Goal: Book appointment/travel/reservation

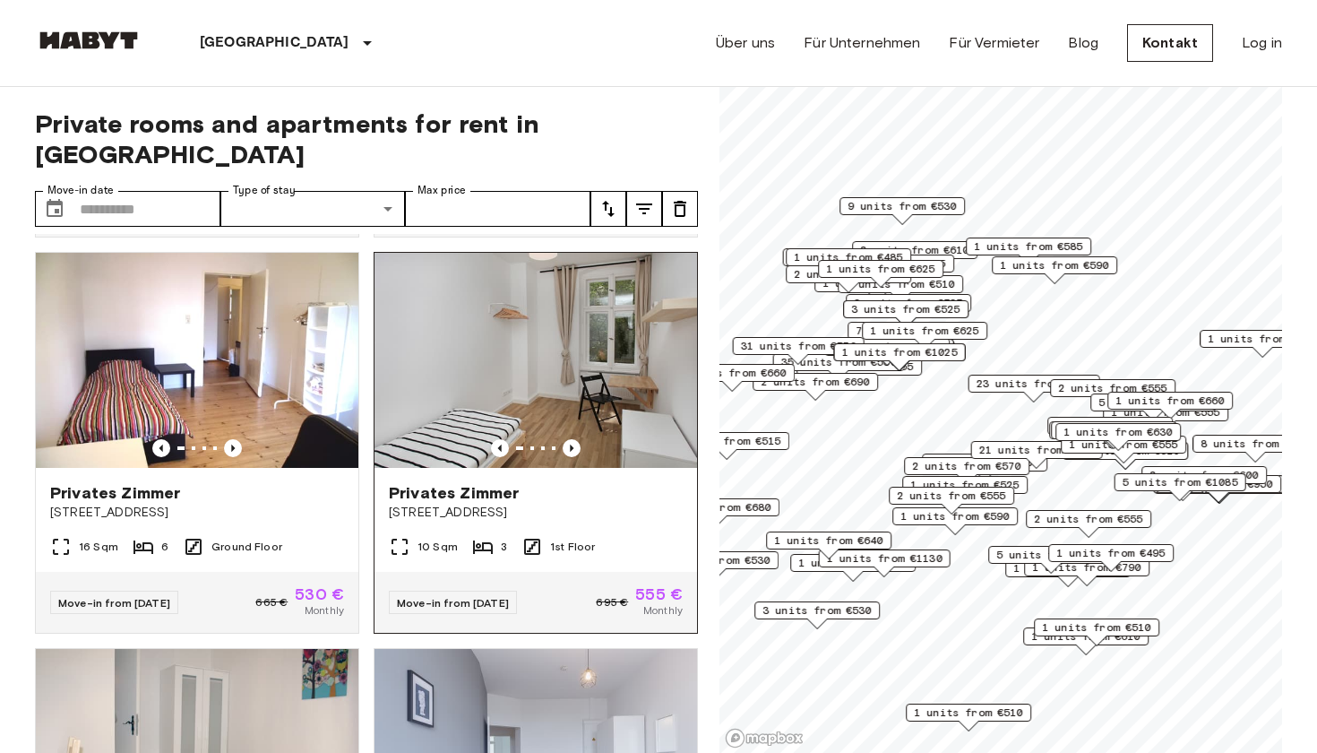
scroll to position [396, 0]
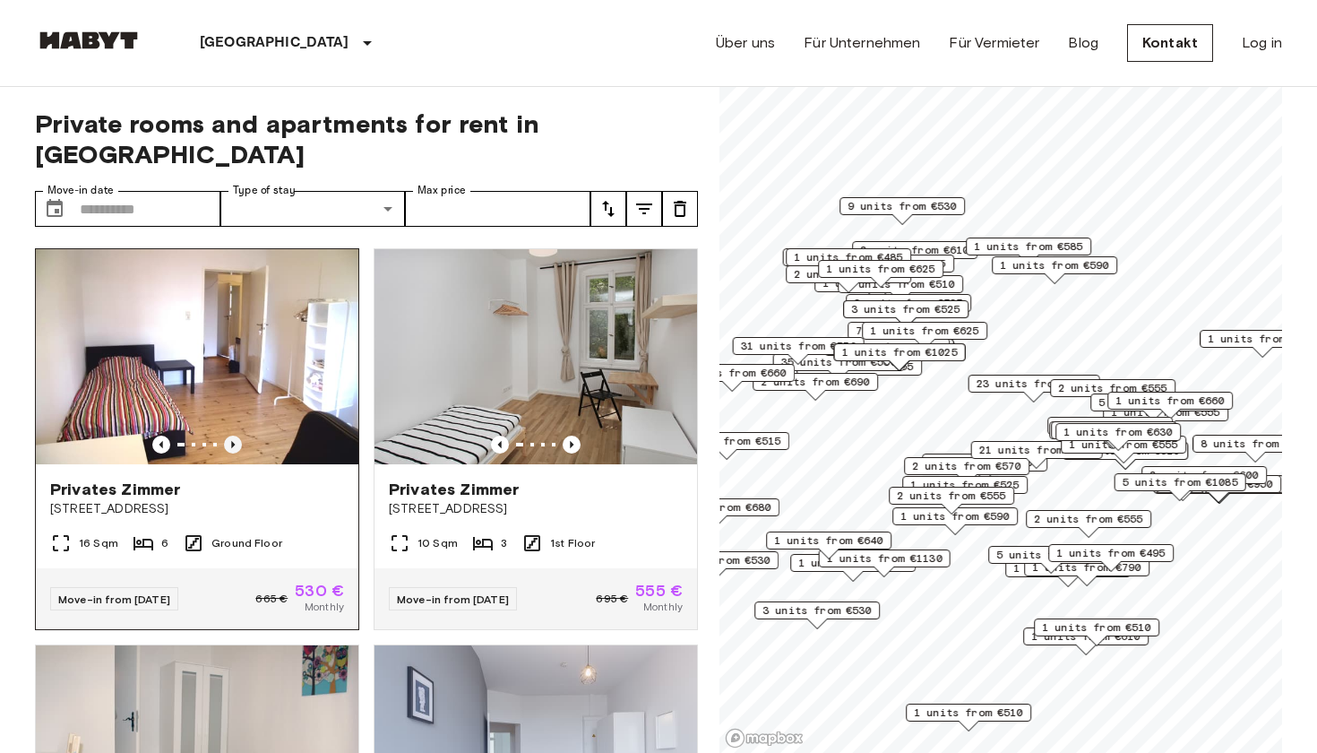
click at [236, 436] on icon "Previous image" at bounding box center [233, 445] width 18 height 18
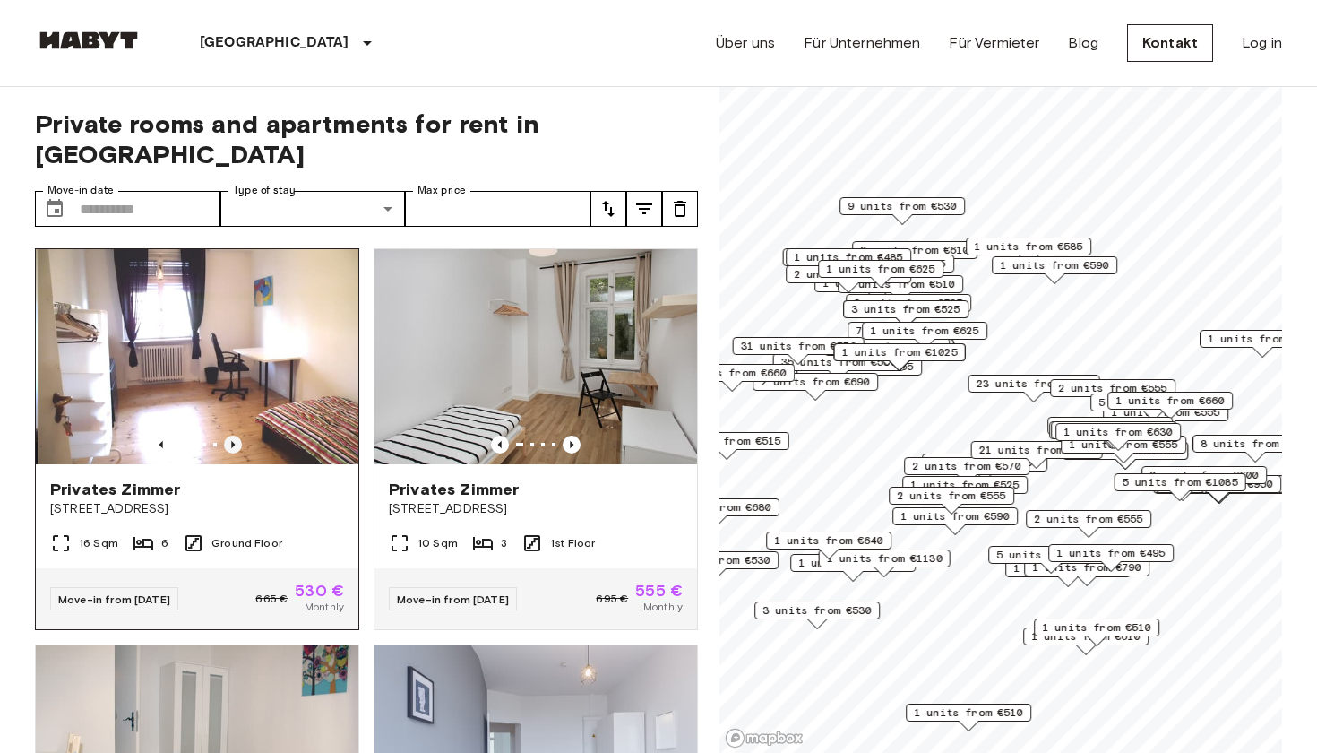
click at [237, 436] on icon "Previous image" at bounding box center [233, 445] width 18 height 18
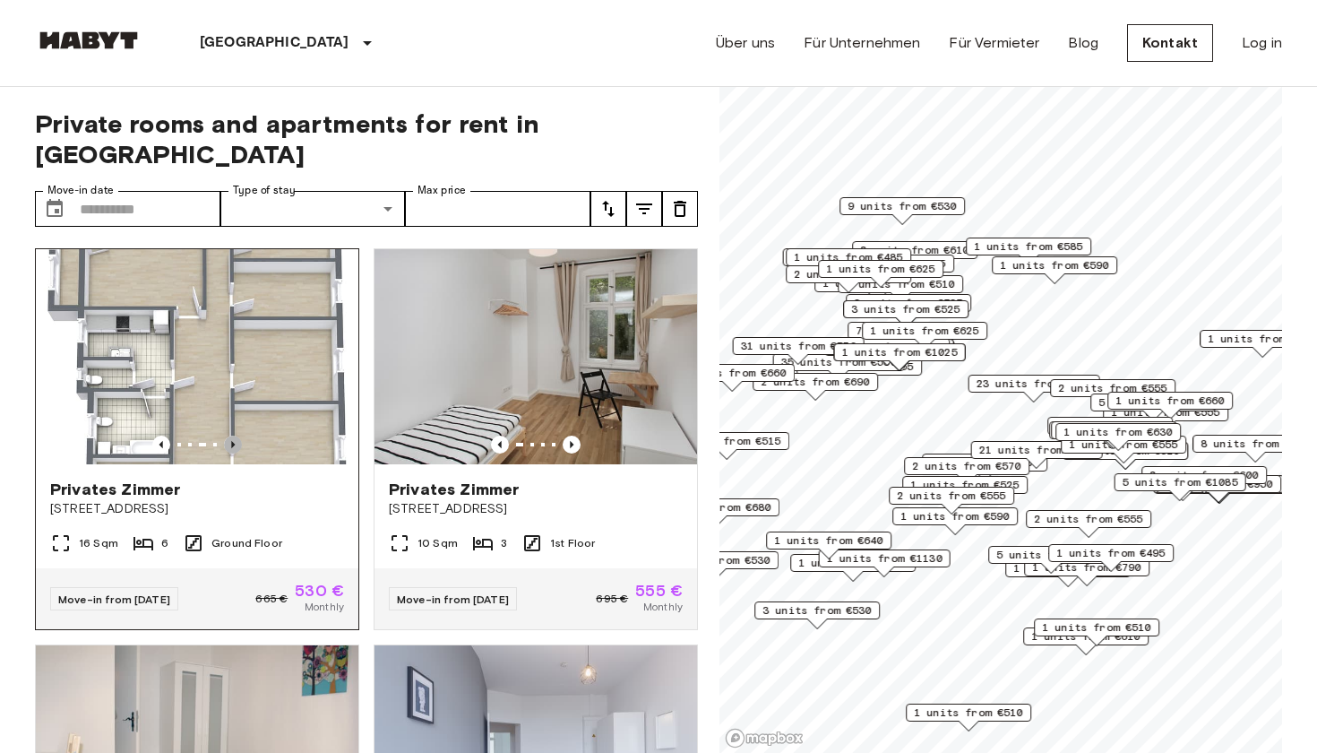
click at [237, 436] on icon "Previous image" at bounding box center [233, 445] width 18 height 18
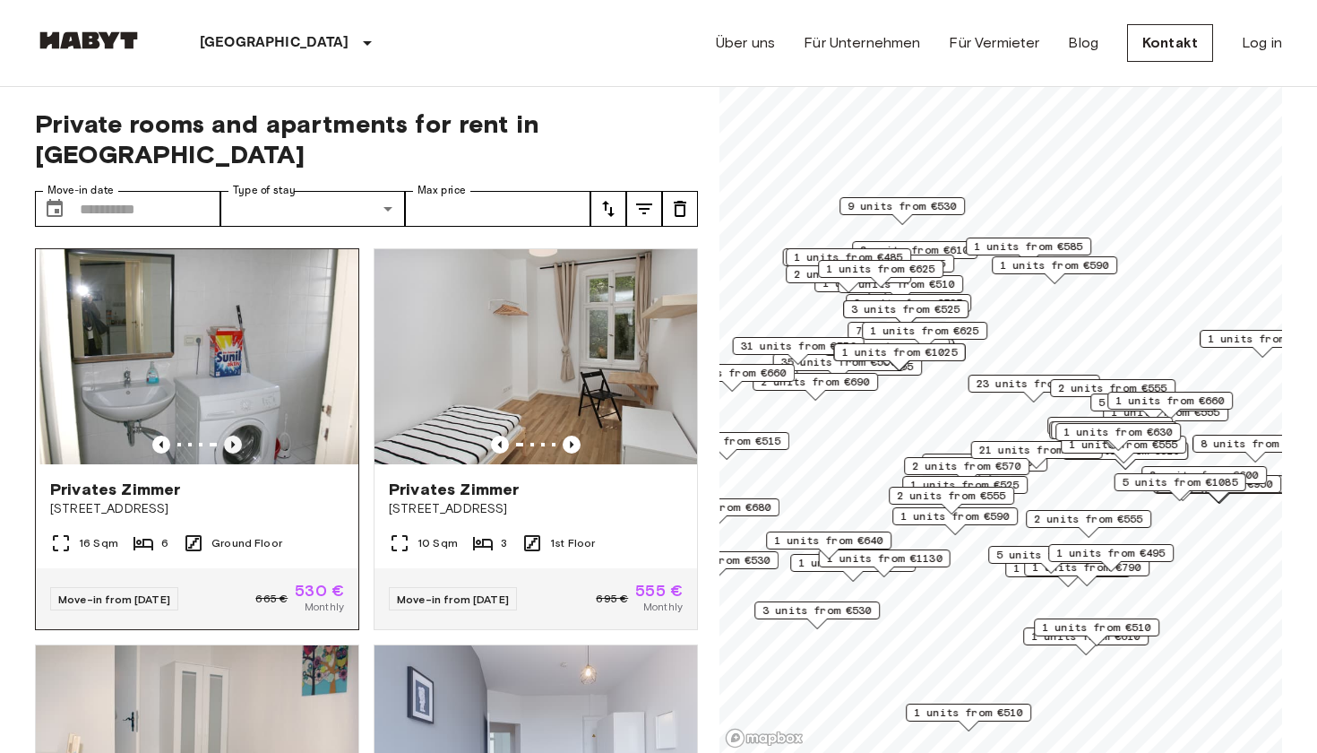
click at [237, 436] on icon "Previous image" at bounding box center [233, 445] width 18 height 18
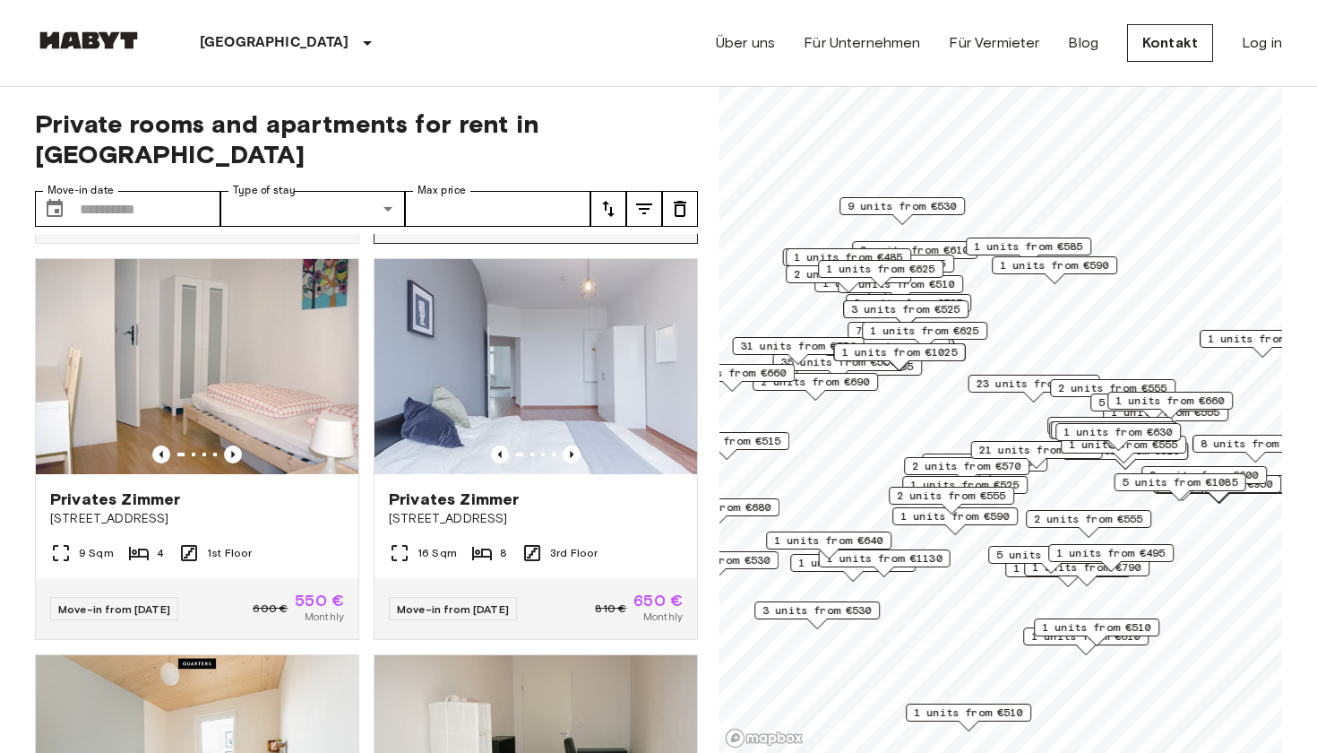
scroll to position [797, 0]
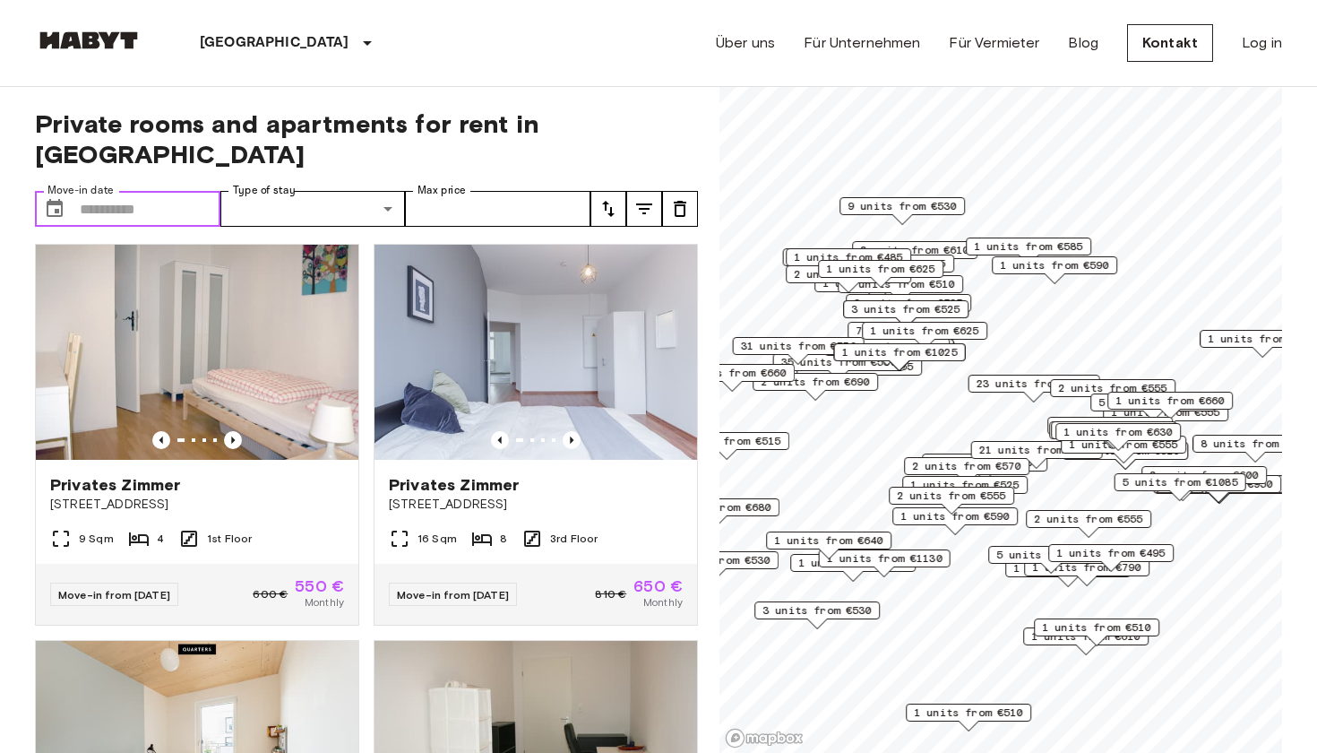
click at [152, 191] on input "Move-in date" at bounding box center [150, 209] width 141 height 36
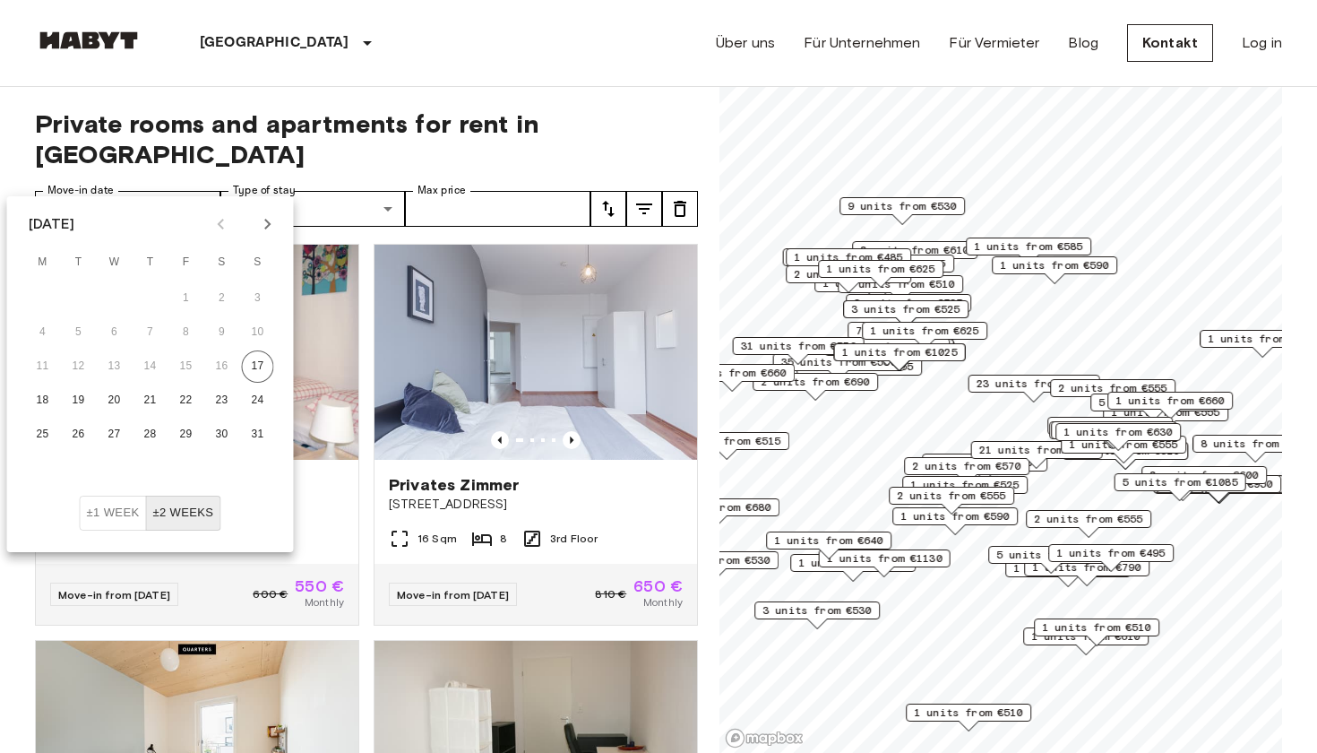
click at [265, 223] on icon "Next month" at bounding box center [268, 224] width 22 height 22
click at [112, 290] on button "1" at bounding box center [115, 298] width 32 height 32
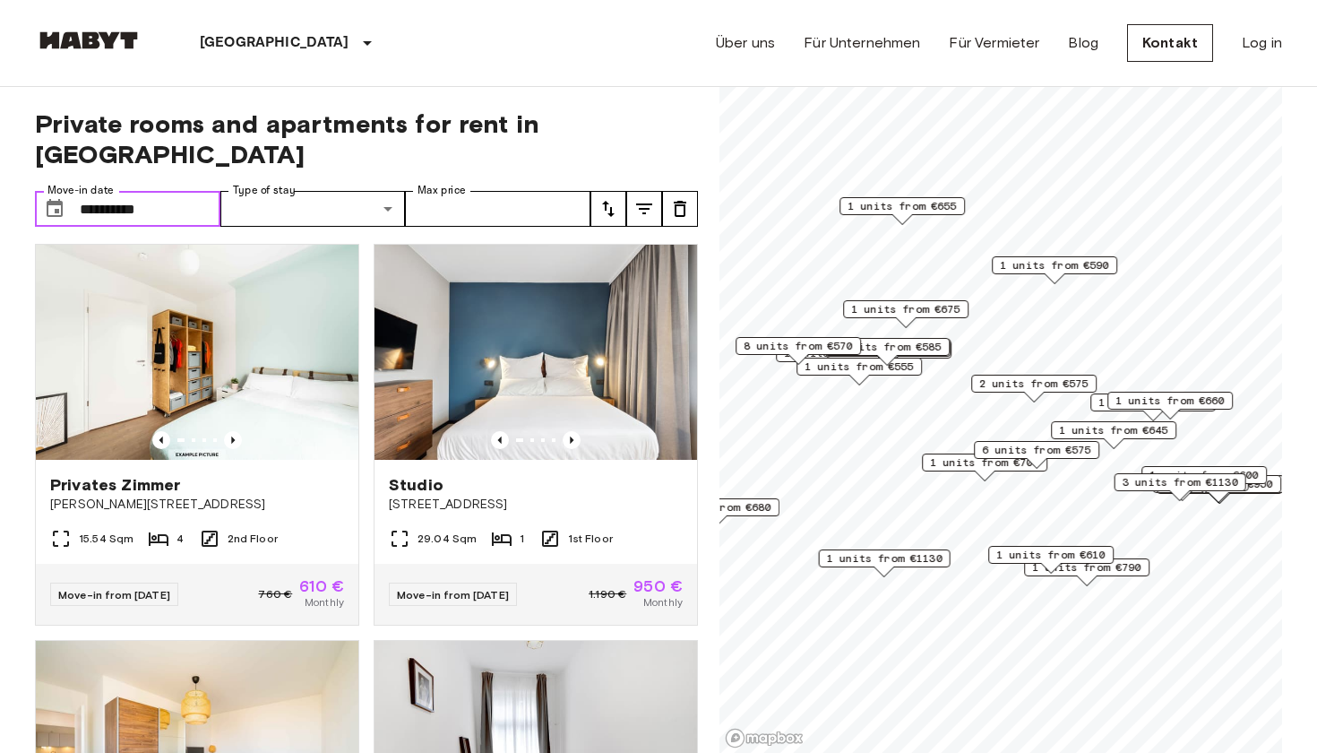
type input "**********"
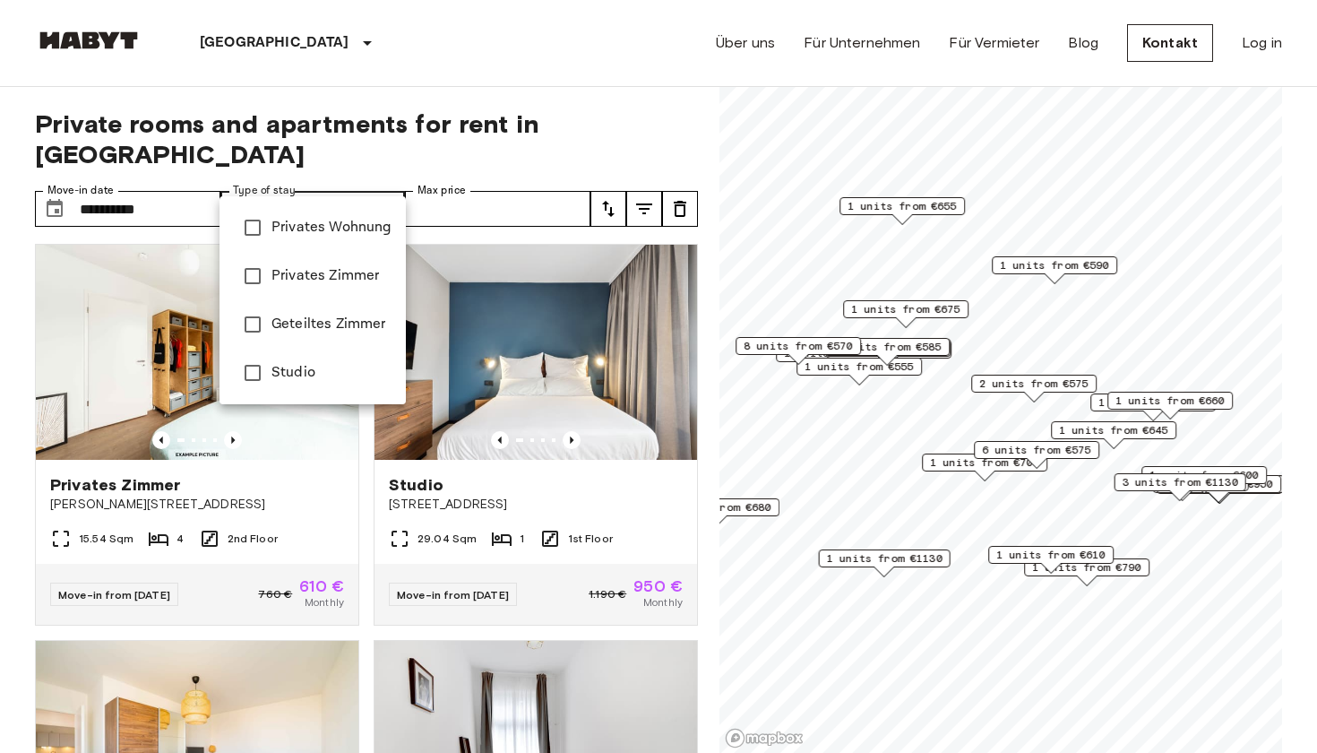
click at [290, 355] on li "Studio" at bounding box center [313, 373] width 186 height 48
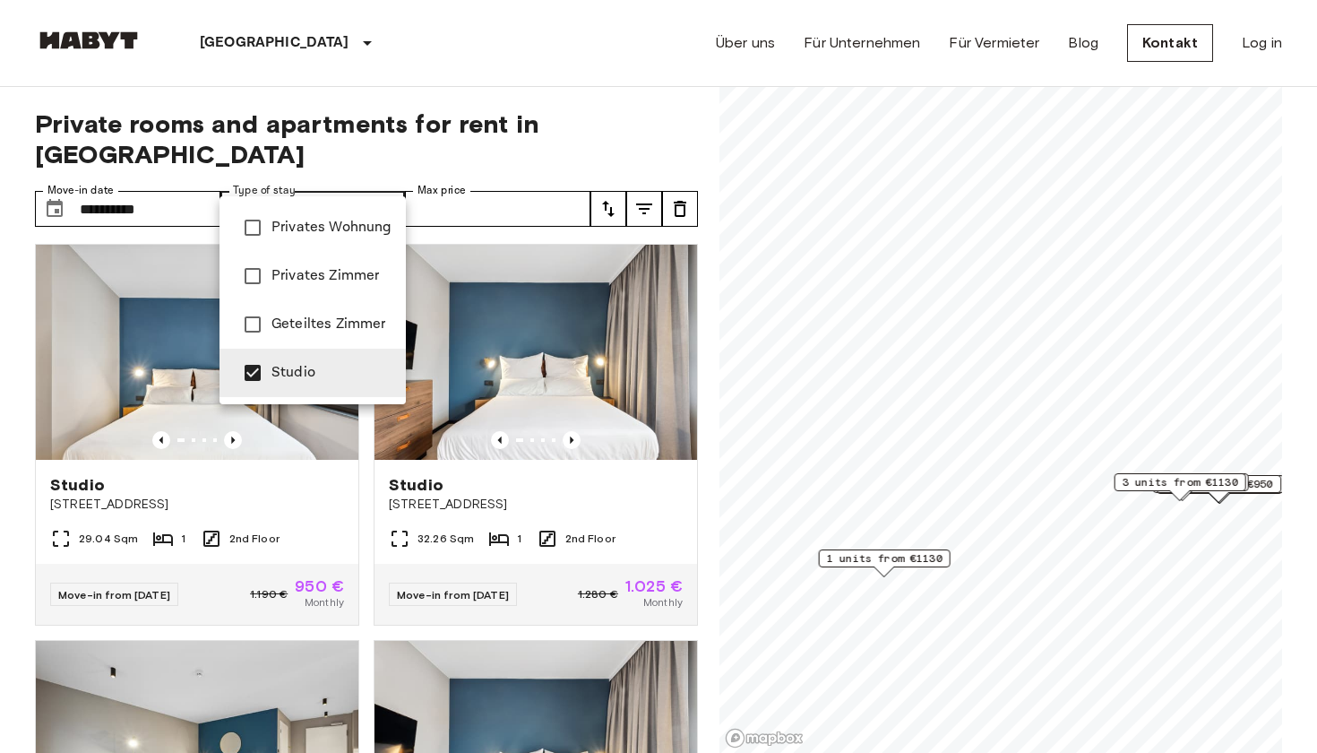
type input "******"
click at [565, 169] on div at bounding box center [658, 376] width 1317 height 753
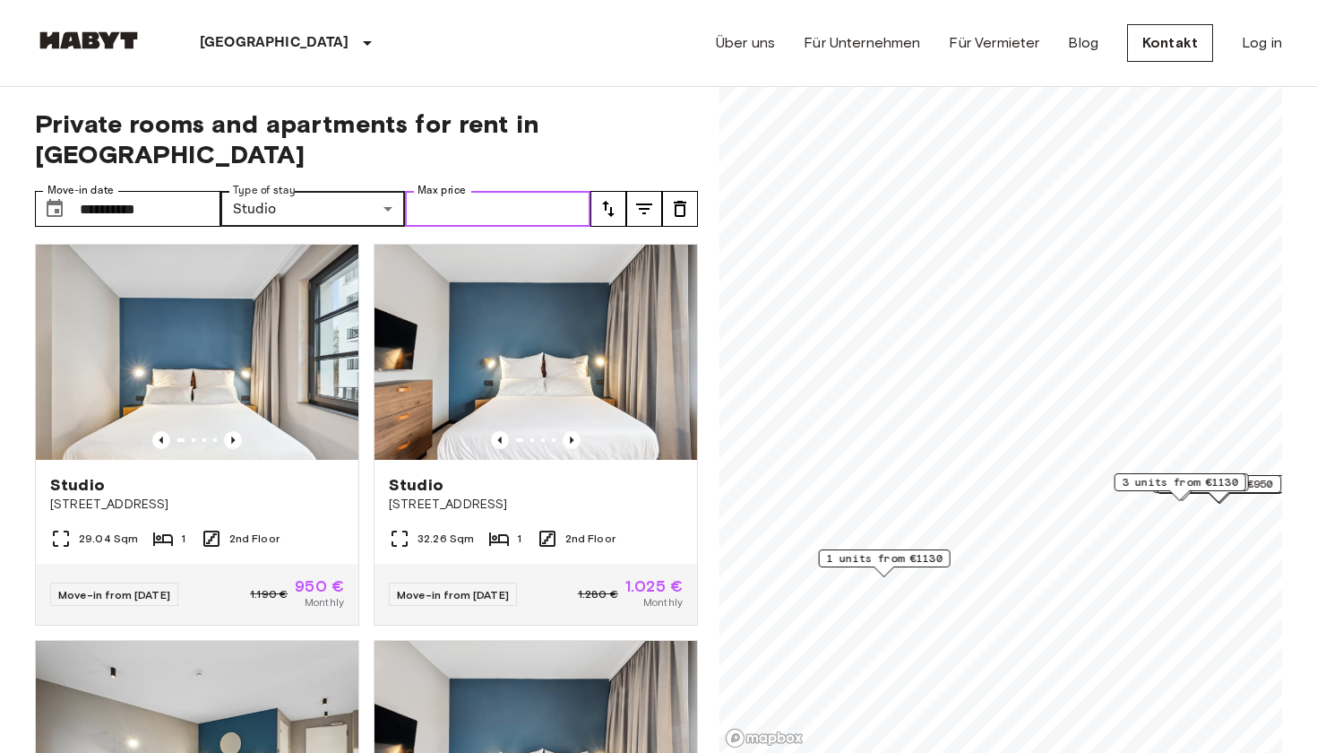
click at [446, 191] on input "Max price" at bounding box center [498, 209] width 186 height 36
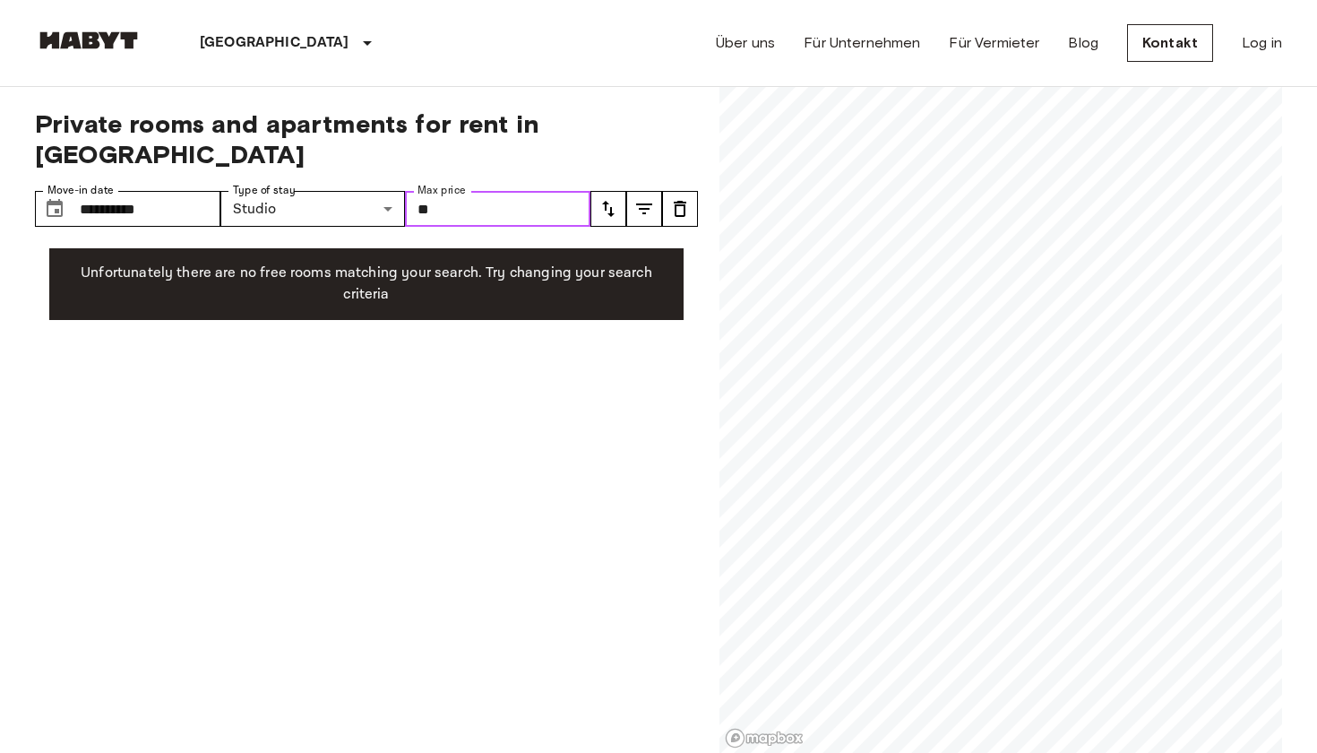
type input "*"
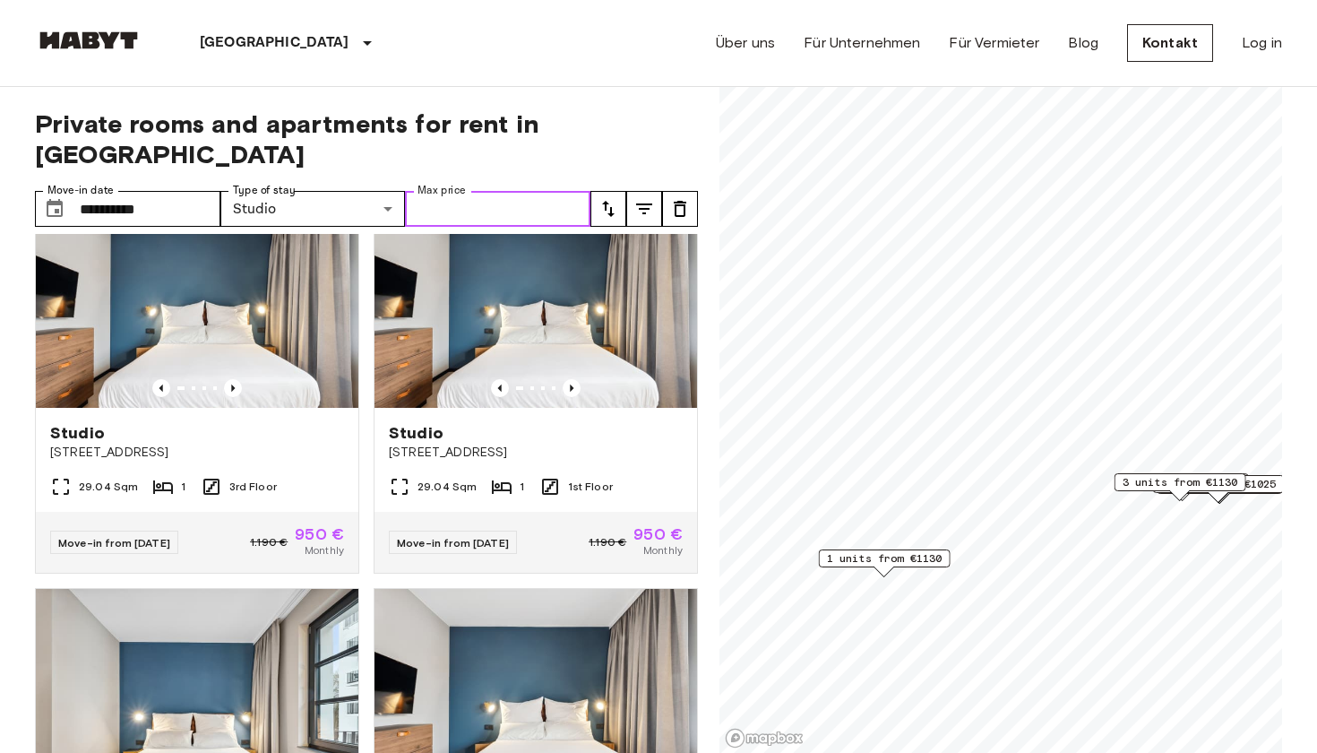
scroll to position [453, 0]
click at [575, 378] on icon "Previous image" at bounding box center [572, 387] width 18 height 18
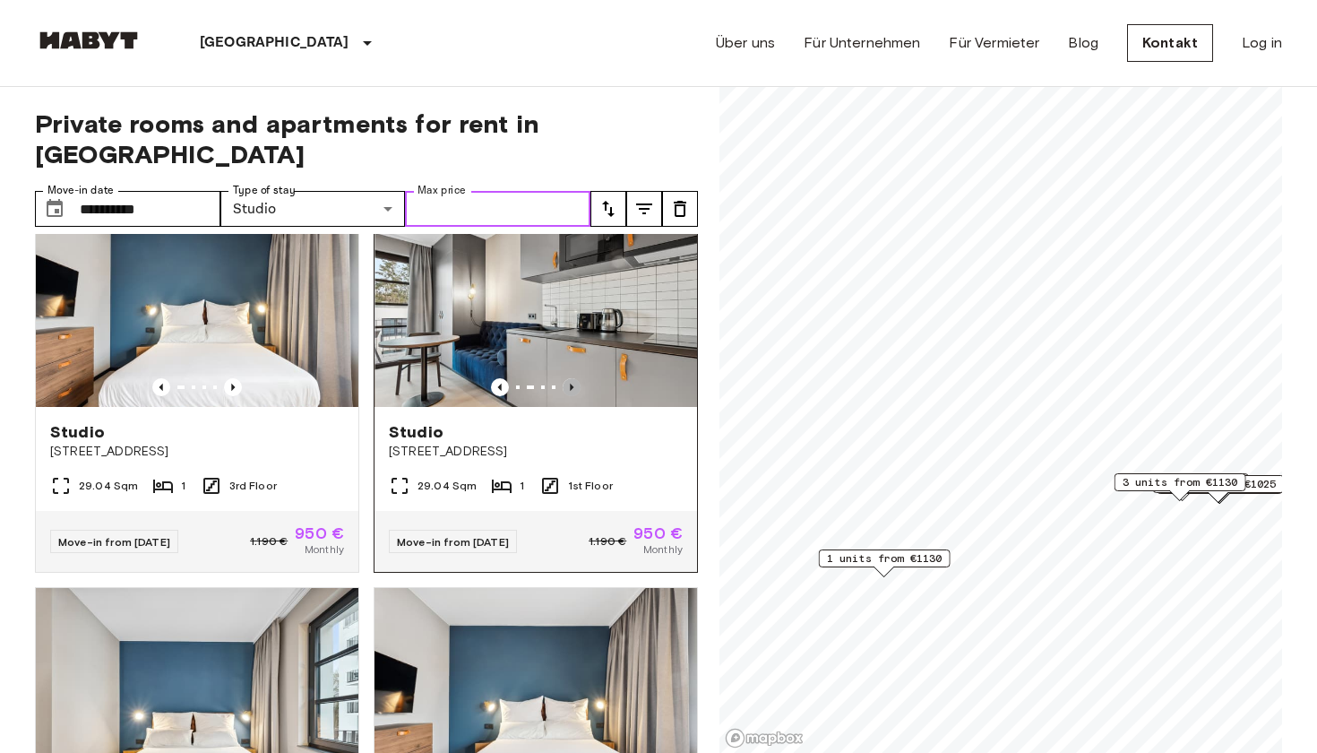
click at [575, 378] on icon "Previous image" at bounding box center [572, 387] width 18 height 18
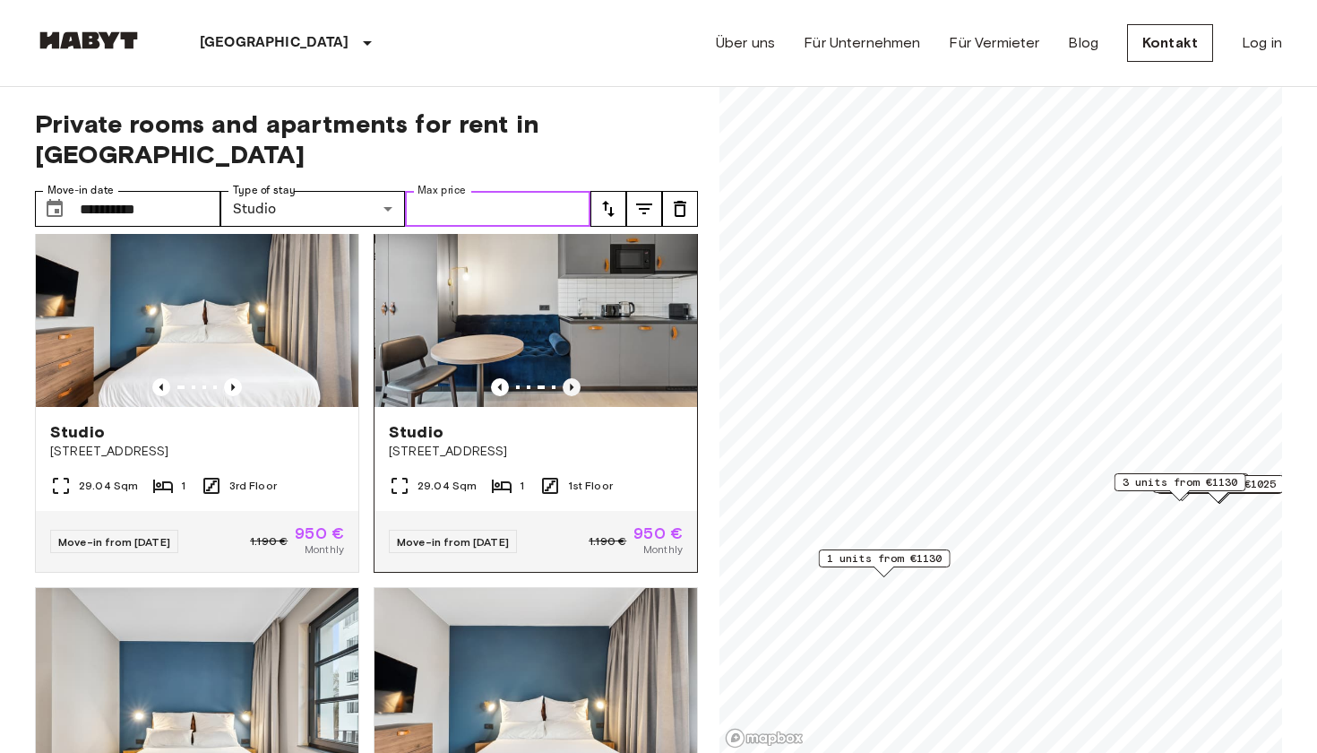
click at [575, 378] on icon "Previous image" at bounding box center [572, 387] width 18 height 18
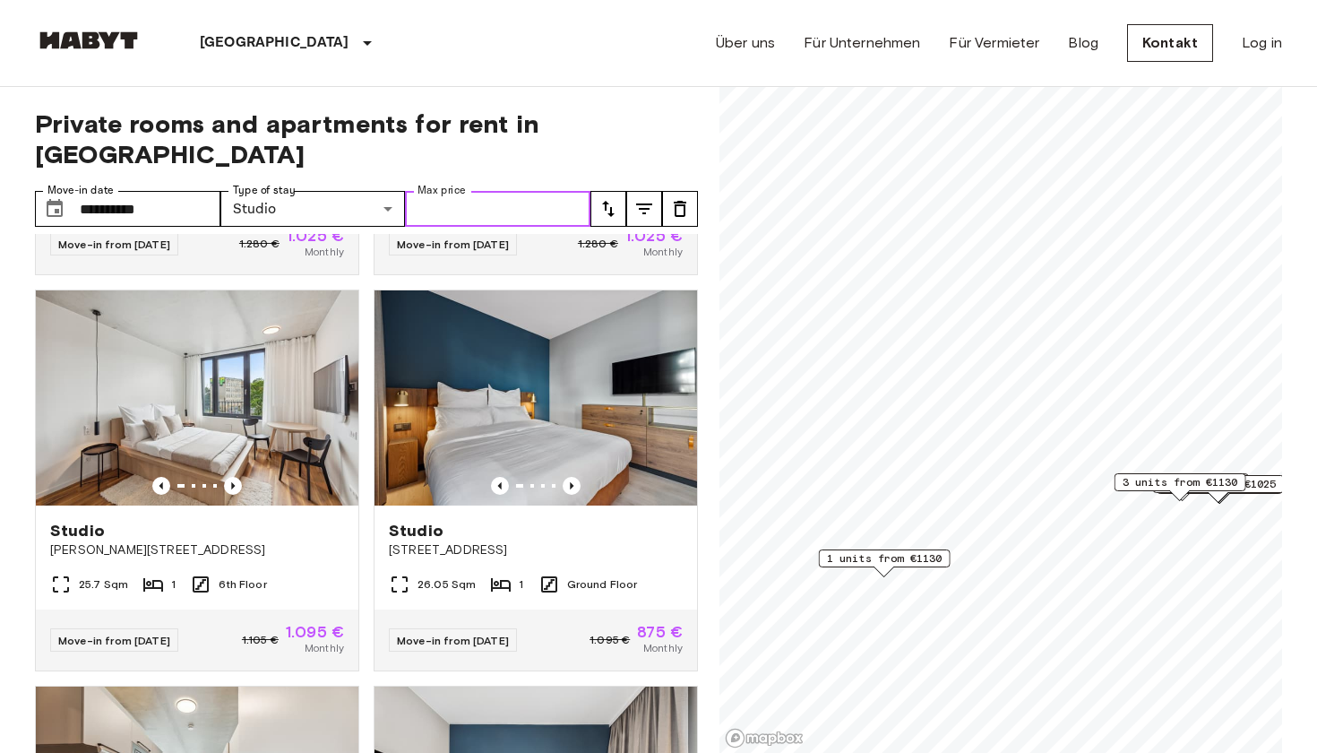
scroll to position [1547, 0]
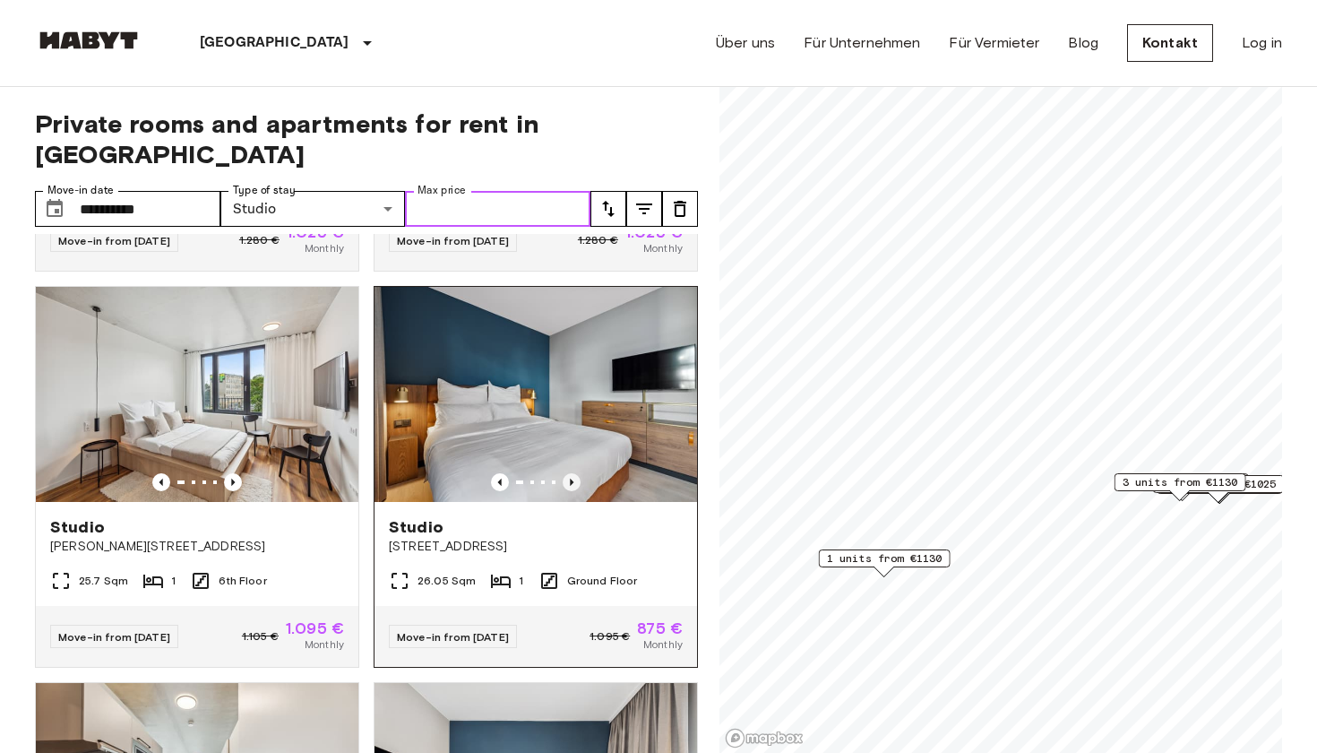
click at [571, 479] on icon "Previous image" at bounding box center [572, 482] width 4 height 7
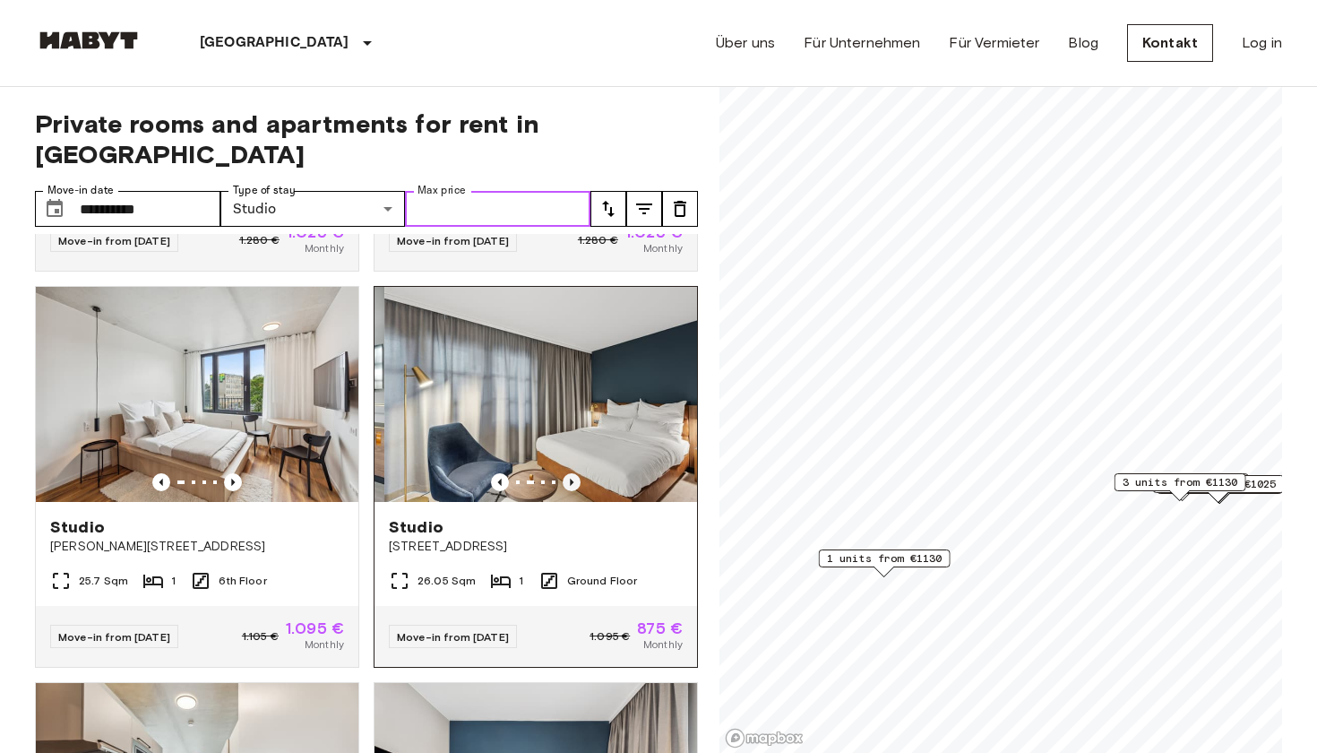
click at [570, 473] on icon "Previous image" at bounding box center [572, 482] width 18 height 18
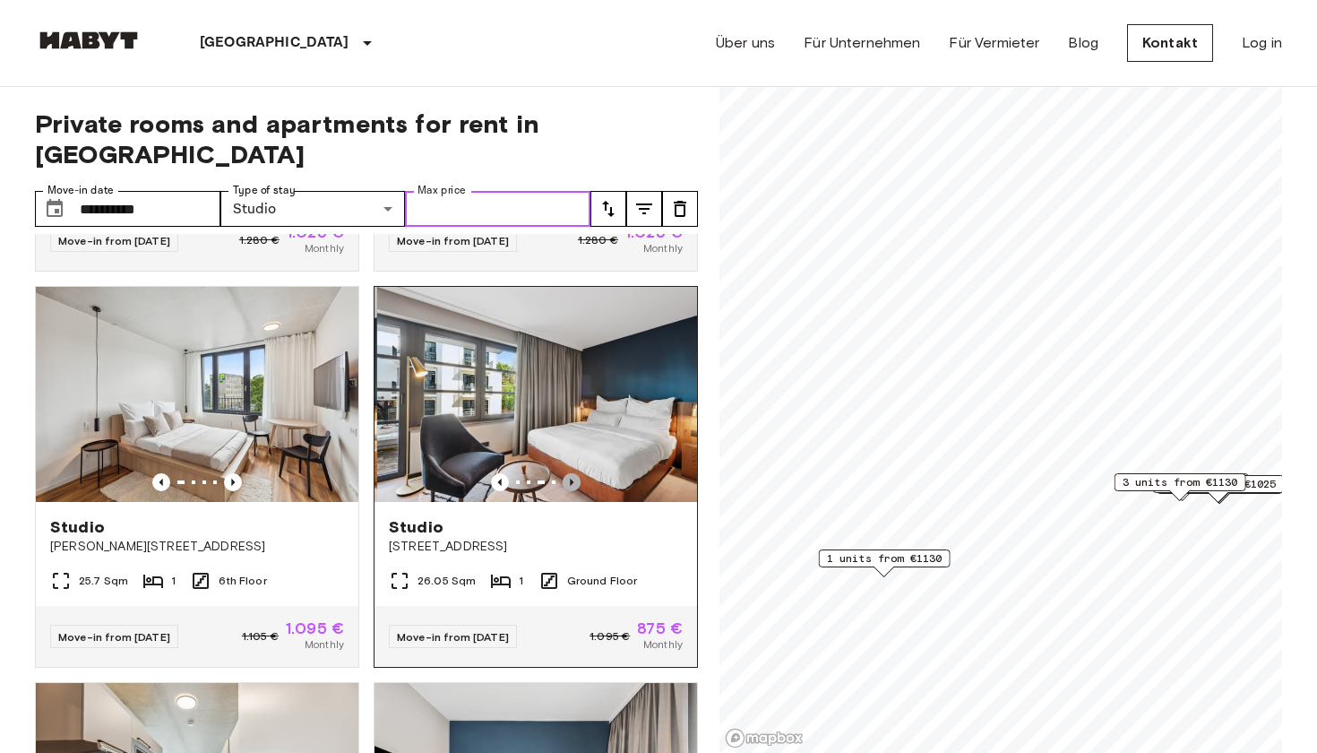
click at [571, 479] on icon "Previous image" at bounding box center [572, 482] width 4 height 7
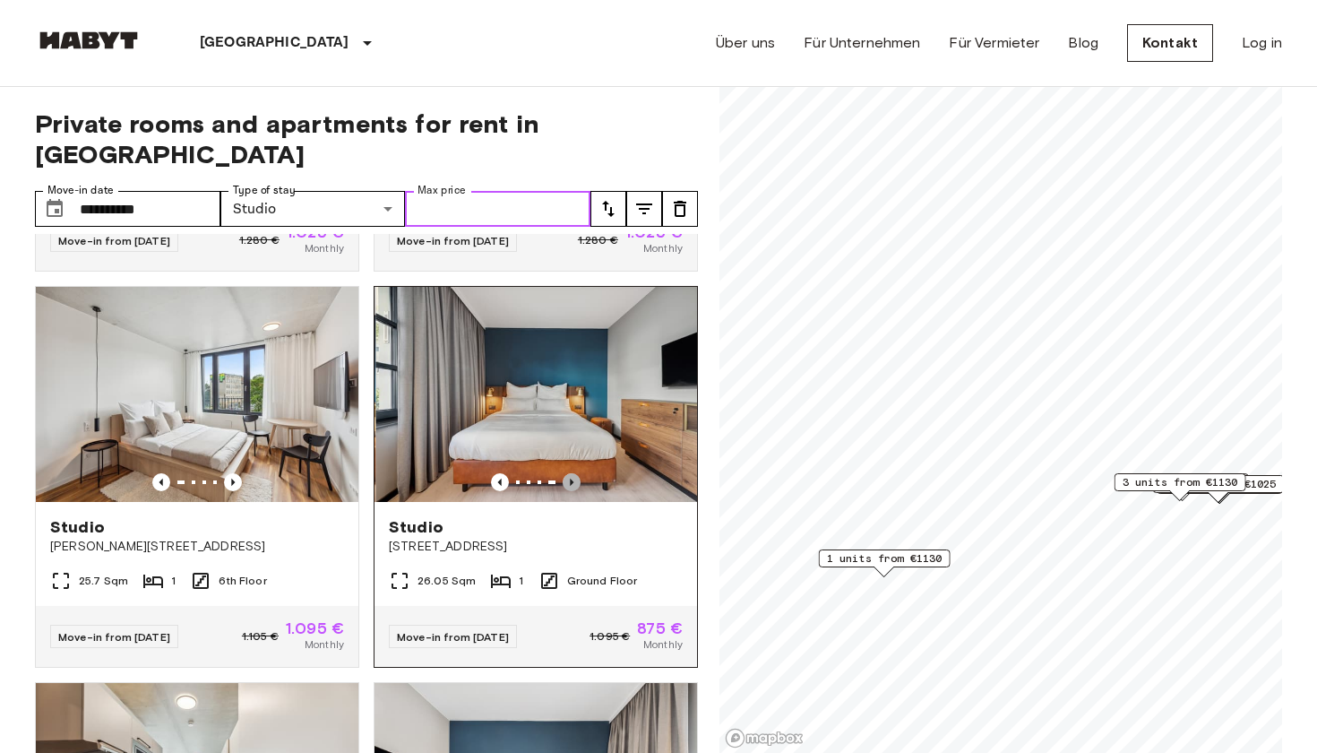
click at [571, 479] on icon "Previous image" at bounding box center [572, 482] width 4 height 7
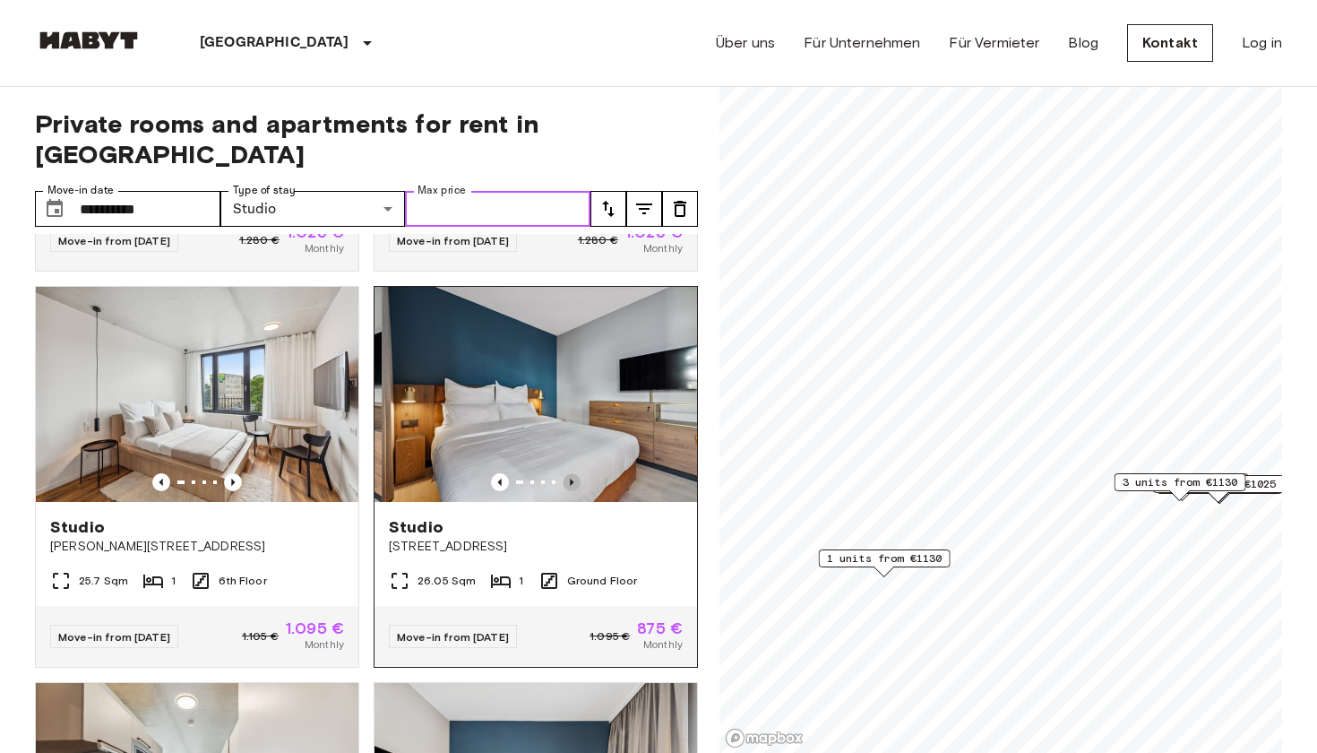
click at [571, 479] on icon "Previous image" at bounding box center [572, 482] width 4 height 7
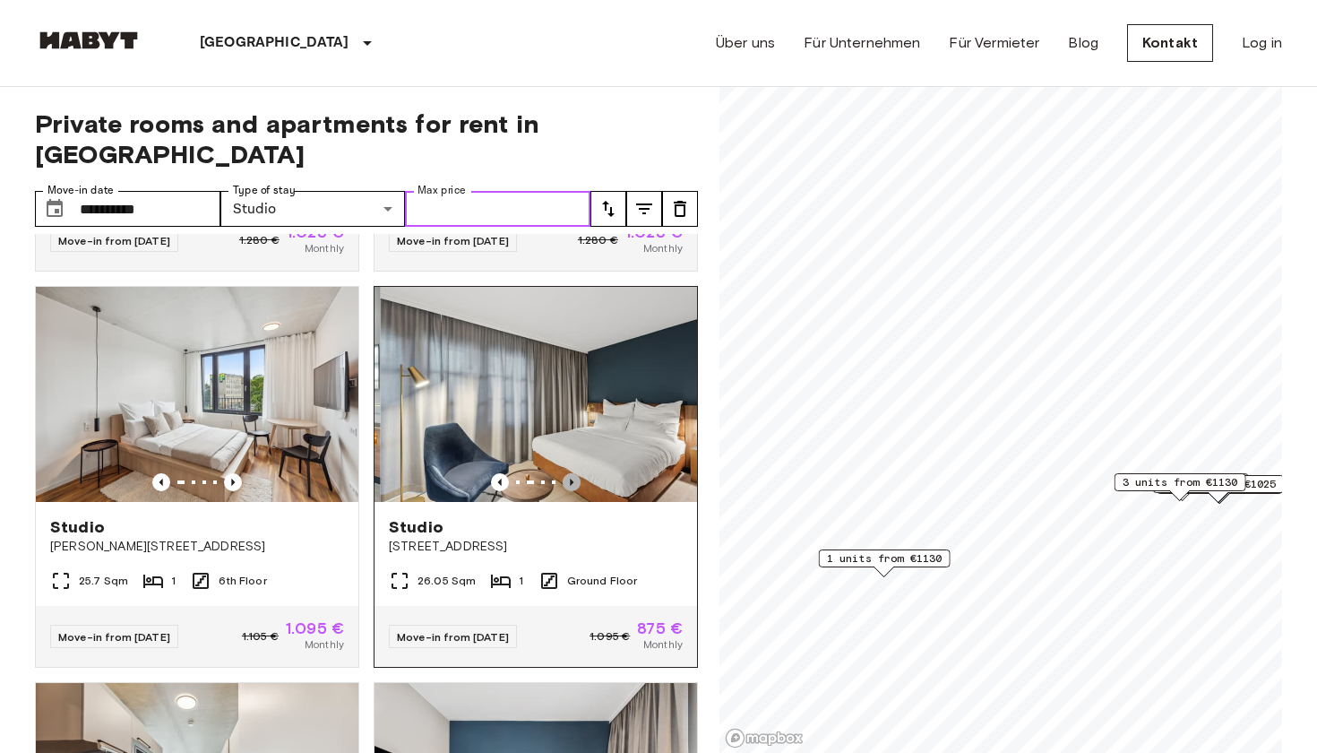
click at [571, 479] on icon "Previous image" at bounding box center [572, 482] width 4 height 7
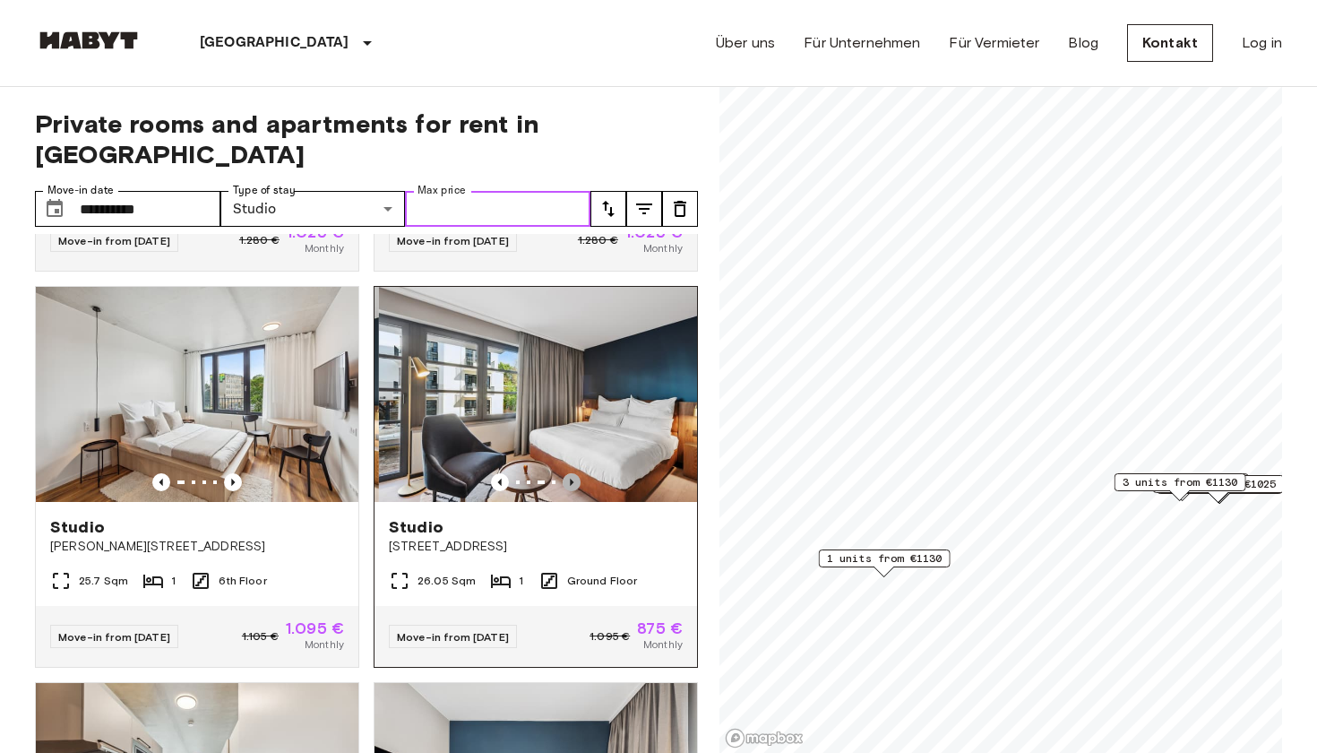
click at [571, 479] on icon "Previous image" at bounding box center [572, 482] width 4 height 7
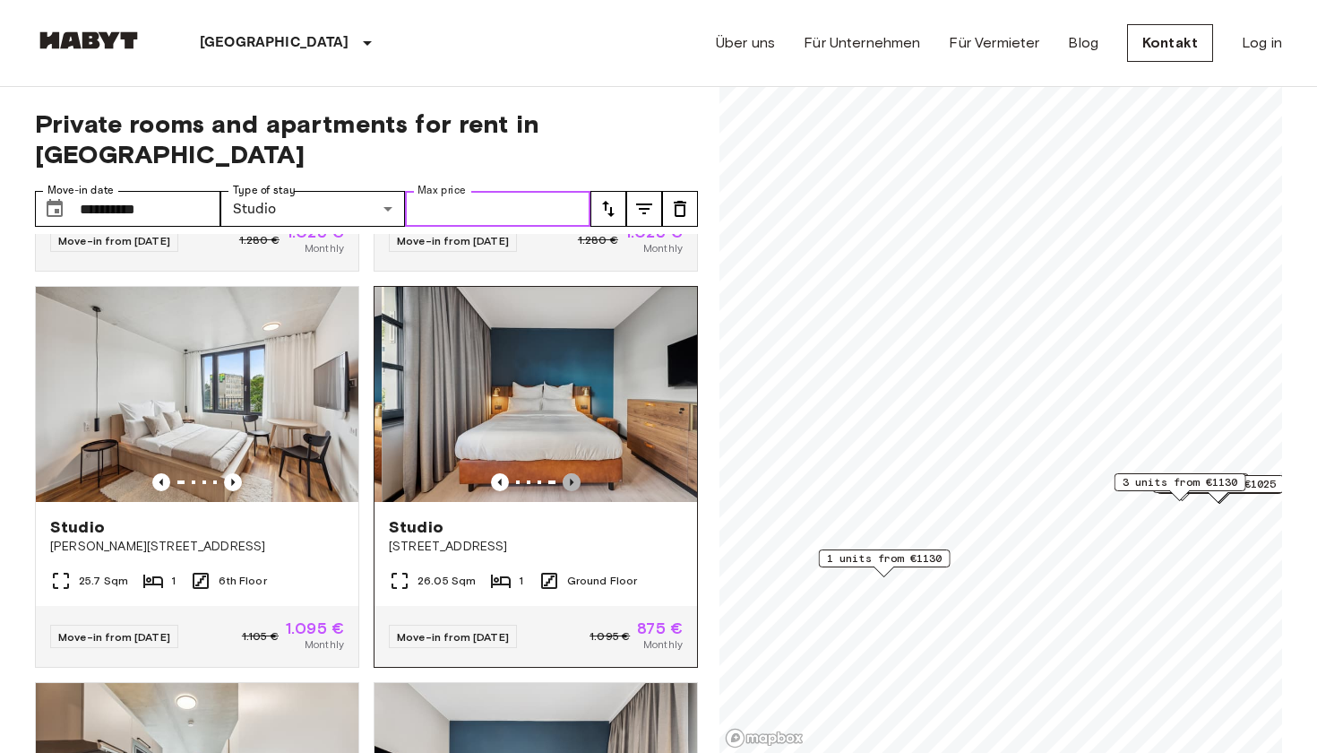
click at [571, 479] on icon "Previous image" at bounding box center [572, 482] width 4 height 7
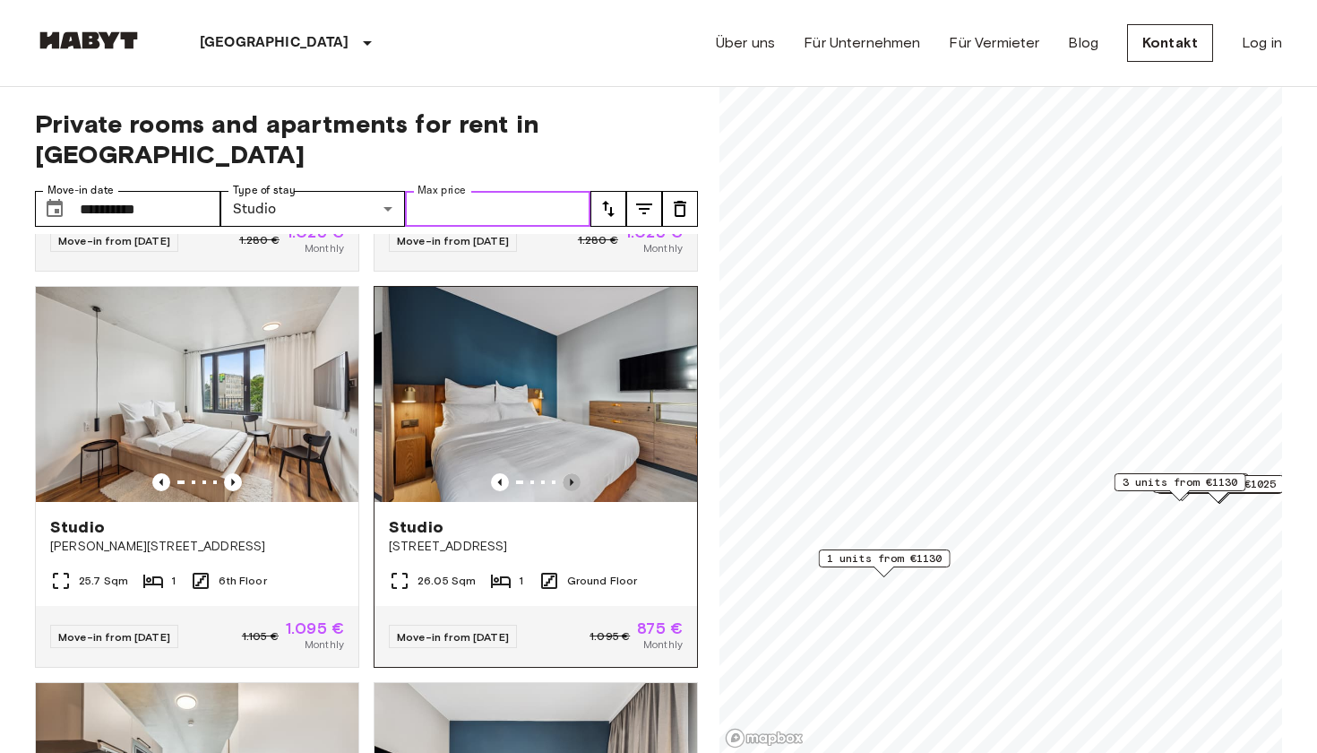
click at [571, 479] on icon "Previous image" at bounding box center [572, 482] width 4 height 7
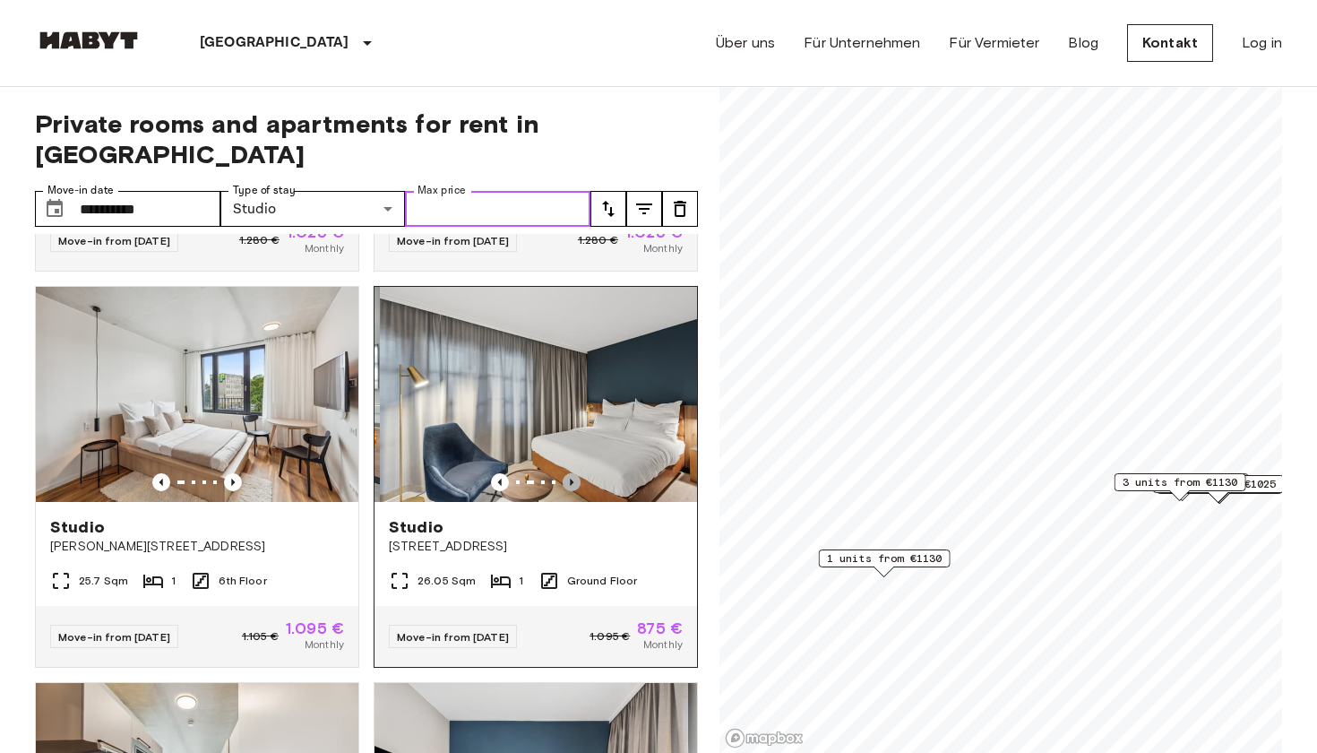
click at [571, 479] on icon "Previous image" at bounding box center [572, 482] width 4 height 7
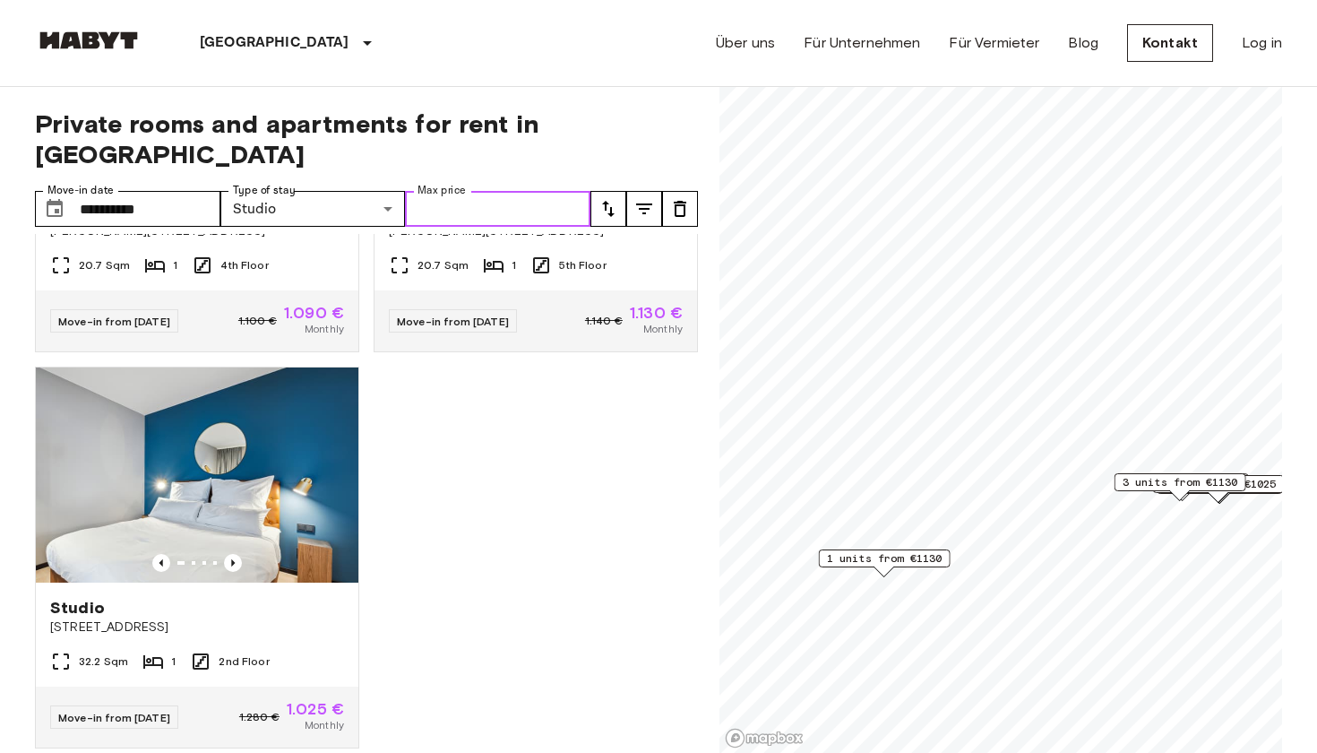
scroll to position [1, 0]
